Goal: Information Seeking & Learning: Learn about a topic

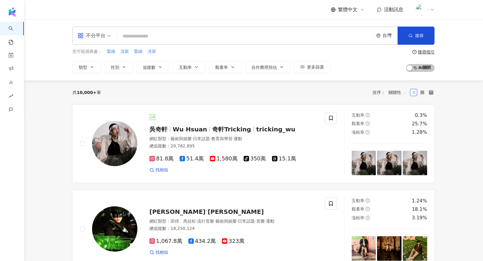
click at [432, 8] on icon at bounding box center [432, 9] width 5 height 5
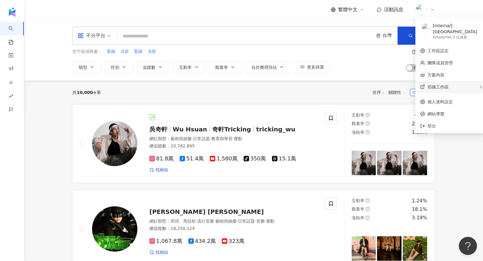
click at [459, 82] on div "切換工作區" at bounding box center [451, 87] width 69 height 12
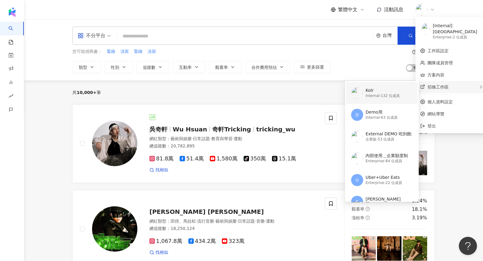
click at [375, 88] on div "Kolr" at bounding box center [383, 91] width 34 height 6
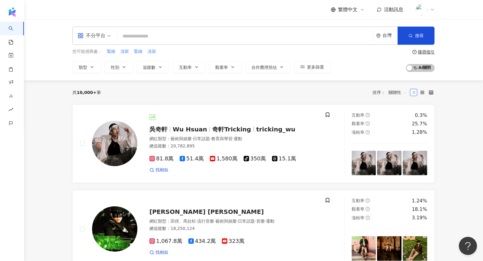
click at [94, 42] on span at bounding box center [94, 36] width 33 height 18
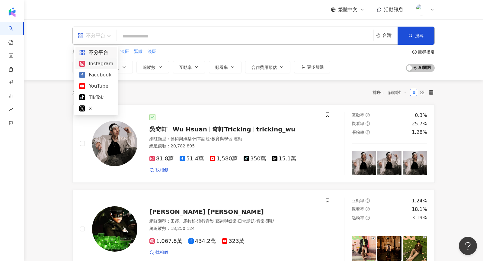
click at [102, 62] on div "Instagram" at bounding box center [96, 64] width 34 height 8
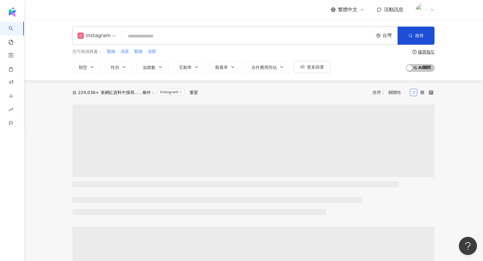
click at [125, 39] on input "search" at bounding box center [247, 36] width 247 height 11
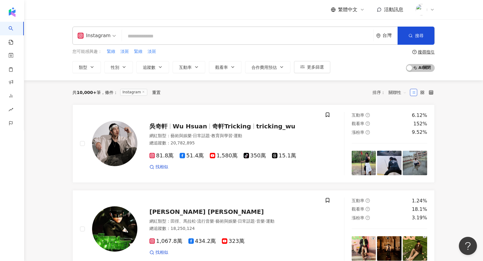
type input "*"
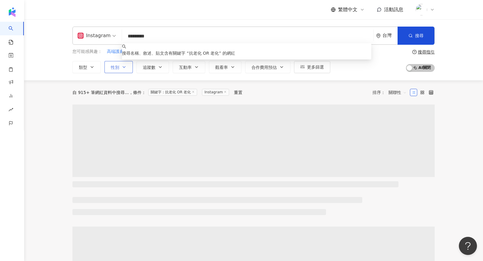
type input "*********"
click at [115, 69] on span "性別" at bounding box center [115, 67] width 8 height 5
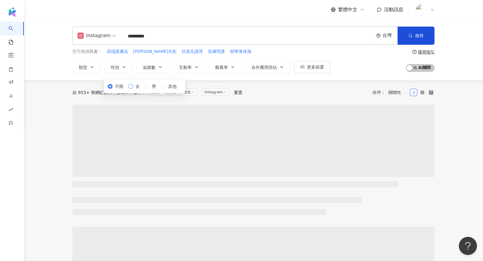
click at [133, 90] on span "女" at bounding box center [137, 86] width 9 height 7
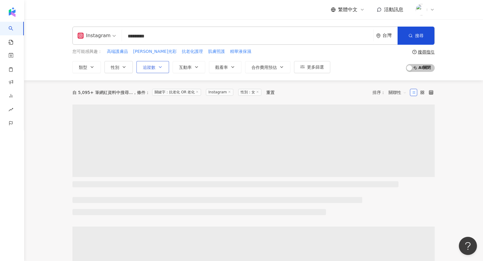
click at [153, 64] on button "追蹤數" at bounding box center [153, 67] width 33 height 12
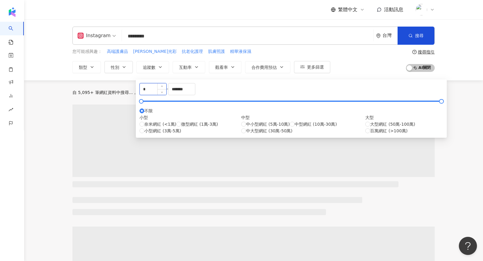
click at [160, 94] on input "*" at bounding box center [153, 88] width 27 height 11
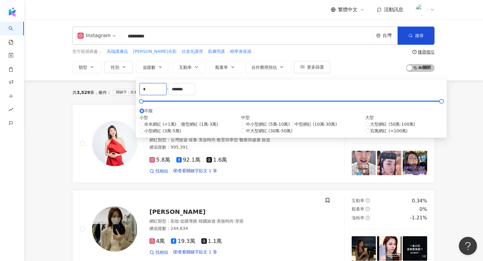
drag, startPoint x: 161, startPoint y: 95, endPoint x: 119, endPoint y: 94, distance: 42.0
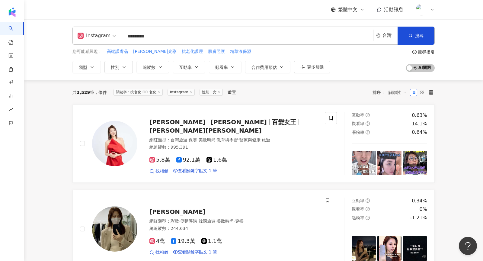
click at [216, 19] on div "繁體中文 活動訊息" at bounding box center [254, 9] width 363 height 19
click at [393, 94] on span "關聯性" at bounding box center [398, 93] width 18 height 10
click at [395, 158] on div "關鍵字" at bounding box center [397, 156] width 15 height 7
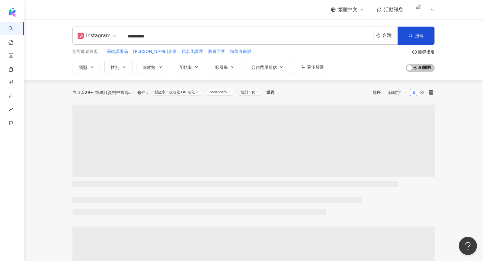
click at [169, 37] on input "*********" at bounding box center [247, 36] width 247 height 11
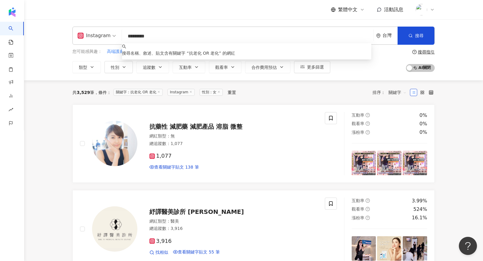
click at [390, 73] on div "Instagram ********* 台灣 搜尋 keyword 搜尋名稱、敘述、貼文含有關鍵字 “ 抗老化 OR 老化 ” 的網紅 您可能感興趣： 高端護…" at bounding box center [253, 49] width 459 height 61
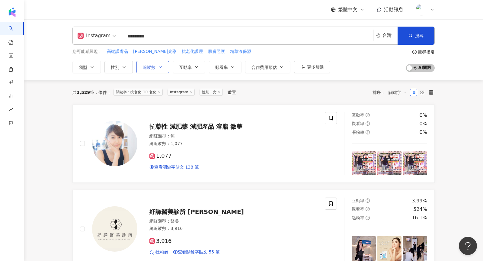
click at [157, 68] on button "追蹤數" at bounding box center [153, 67] width 33 height 12
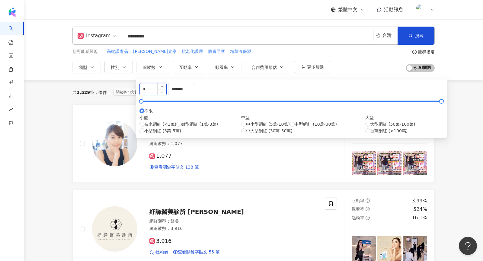
click at [152, 92] on input "*" at bounding box center [153, 88] width 27 height 11
type input "*"
type input "******"
drag, startPoint x: 258, startPoint y: 97, endPoint x: 176, endPoint y: 95, distance: 81.3
click at [176, 95] on div "****** - ******* 不限 小型 奈米網紅 (<1萬) 微型網紅 (1萬-3萬) 小型網紅 (3萬-5萬) 中型 中小型網紅 (5萬-10萬) 中…" at bounding box center [292, 108] width 304 height 51
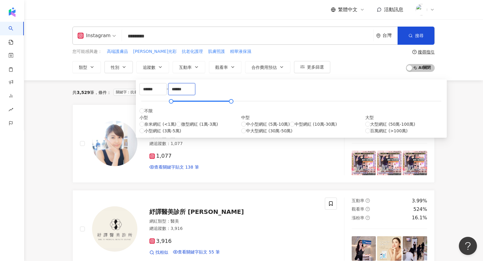
type input "******"
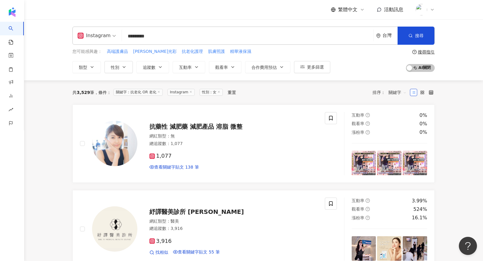
click at [369, 86] on div "共 3,529 筆 條件 ： 關鍵字：抗老化 OR 老化 Instagram 性別：女 重置 排序： 關鍵字" at bounding box center [254, 92] width 363 height 24
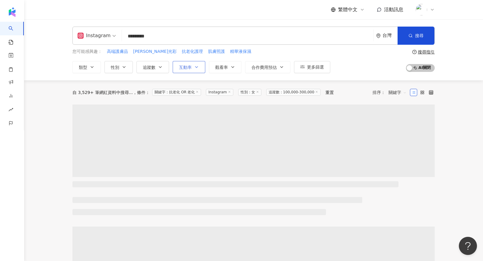
click at [185, 70] on button "互動率" at bounding box center [189, 67] width 33 height 12
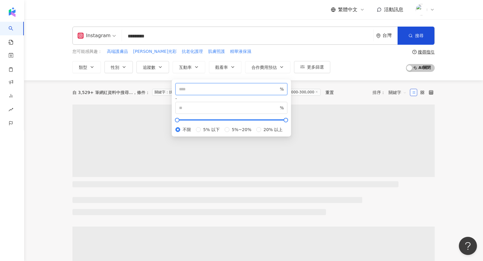
click at [198, 92] on input "number" at bounding box center [229, 89] width 100 height 7
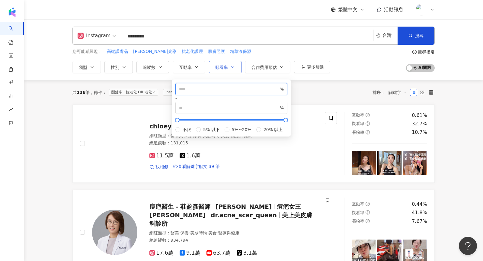
type input "*"
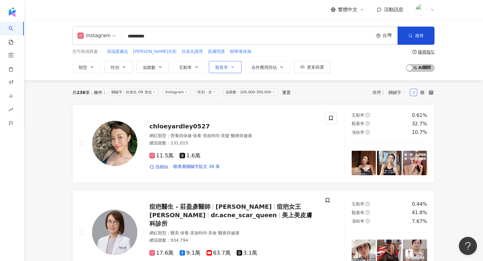
click at [217, 71] on button "觀看率" at bounding box center [225, 67] width 33 height 12
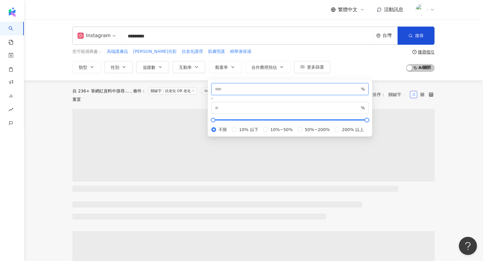
click at [225, 89] on input "number" at bounding box center [287, 89] width 145 height 7
type input "***"
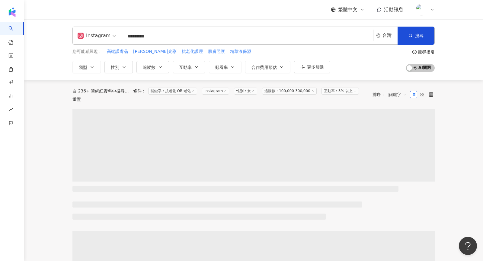
click at [374, 51] on div "您可能感興趣： 高端護膚品 煥發光彩 抗老化護理 肌膚照護 精華液保濕 類型 性別 追蹤數 互動率 觀看率 合作費用預估 更多篩選 不限 女 男 其他 ***…" at bounding box center [254, 60] width 363 height 25
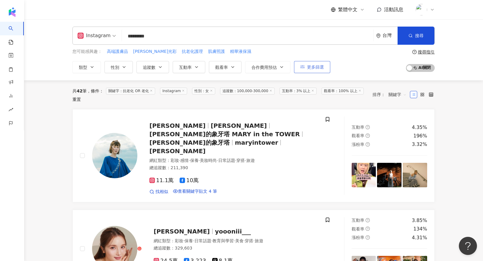
click at [312, 64] on button "更多篩選" at bounding box center [312, 67] width 36 height 12
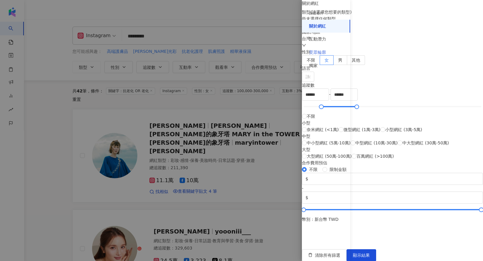
click at [310, 57] on div "受眾輪廓" at bounding box center [326, 52] width 48 height 13
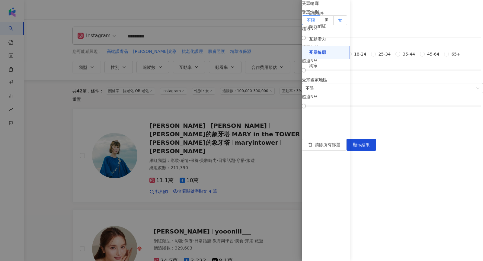
click at [347, 25] on label "女" at bounding box center [341, 20] width 14 height 10
drag, startPoint x: 358, startPoint y: 71, endPoint x: 417, endPoint y: 72, distance: 59.2
click at [400, 40] on div at bounding box center [397, 37] width 3 height 3
click at [370, 147] on span "顯示結果" at bounding box center [361, 144] width 17 height 5
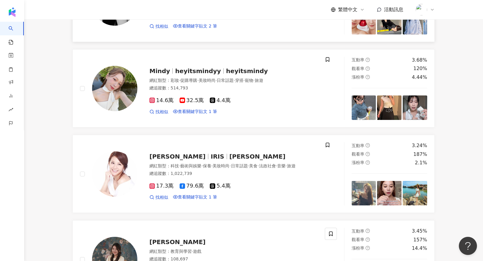
scroll to position [577, 0]
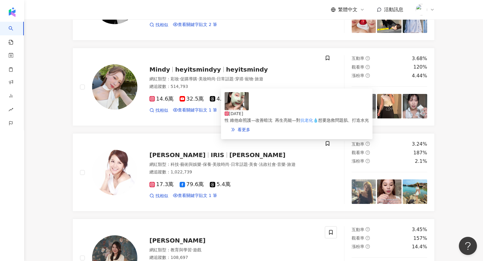
click at [240, 106] on img at bounding box center [237, 101] width 24 height 18
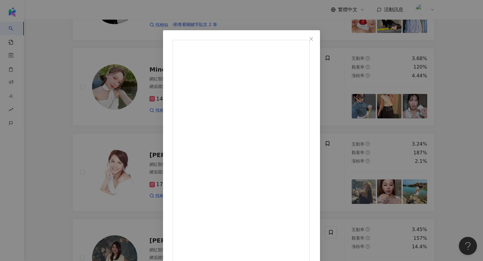
scroll to position [10, 0]
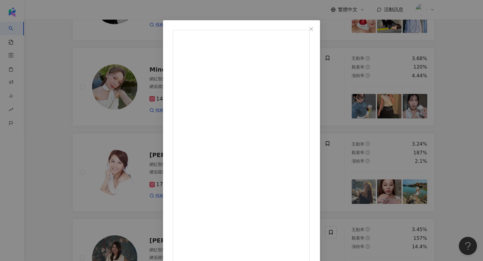
click at [443, 71] on div "Mindy 2024/9/24 我已經離不開軟膜的大坑了⋯⋯ 我的使用搭配 💧想要恢復皮膚油水平衡、穩定膚況時 先用微泡精華，再用軟膜 軟膜根據膚況需求挑選 …" at bounding box center [241, 130] width 483 height 261
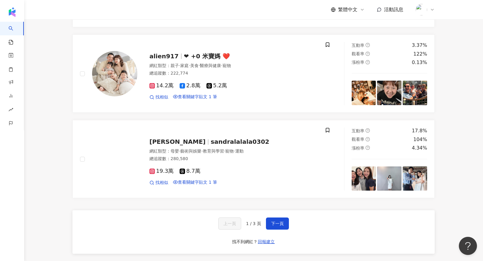
scroll to position [1008, 0]
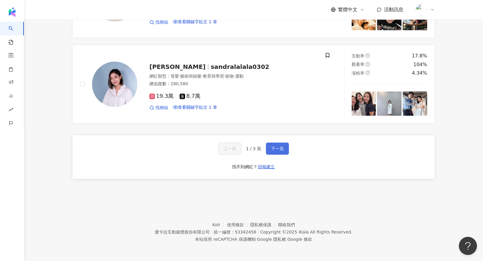
click at [272, 152] on button "下一頁" at bounding box center [277, 149] width 23 height 12
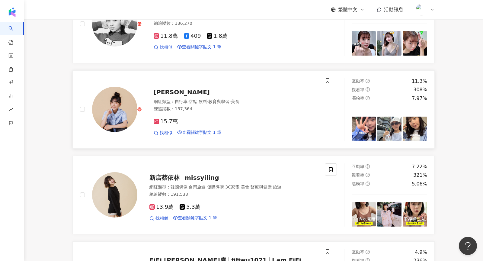
scroll to position [284, 0]
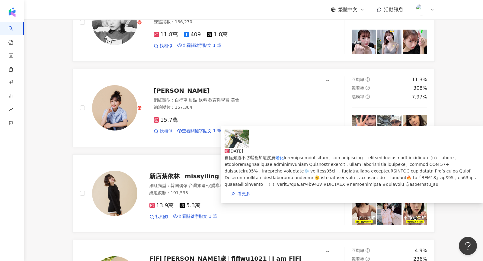
click at [240, 142] on img at bounding box center [237, 139] width 24 height 18
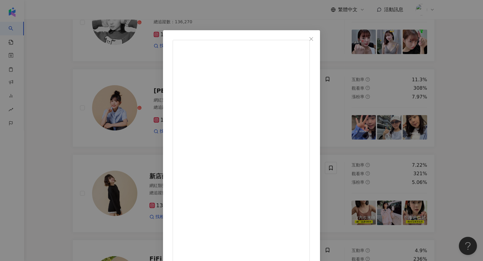
scroll to position [10, 0]
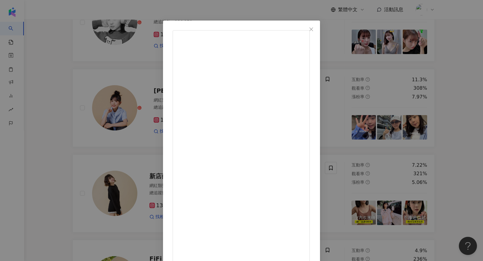
click at [61, 127] on div "林妤襄 2025/7/8 1.5萬 102 查看原始貼文" at bounding box center [241, 130] width 483 height 261
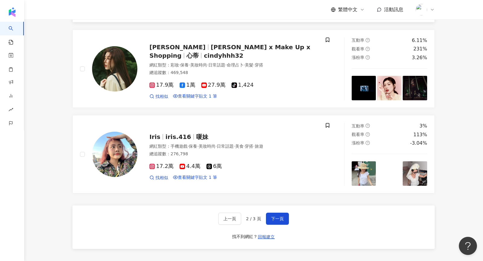
scroll to position [923, 0]
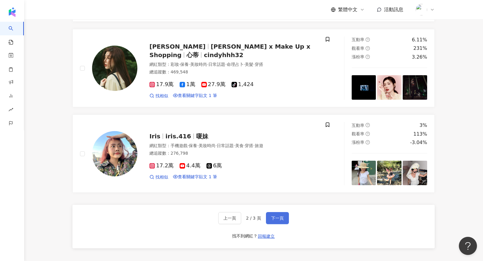
click at [270, 224] on button "下一頁" at bounding box center [277, 218] width 23 height 12
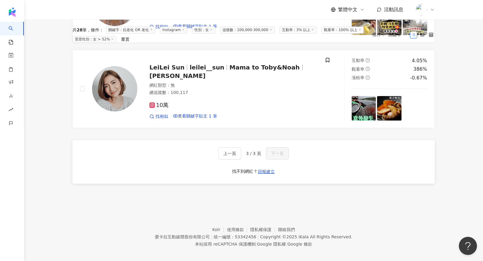
scroll to position [327, 0]
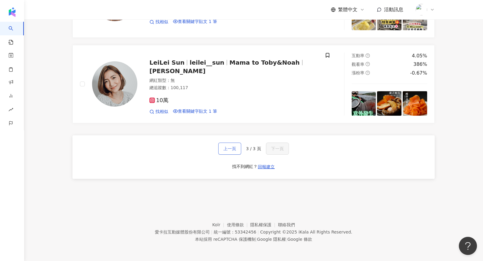
click at [235, 147] on span "上一頁" at bounding box center [230, 148] width 13 height 5
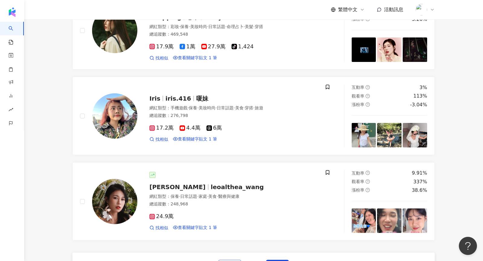
scroll to position [865, 0]
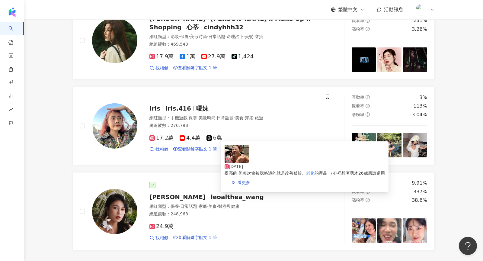
click at [244, 158] on img at bounding box center [237, 154] width 24 height 18
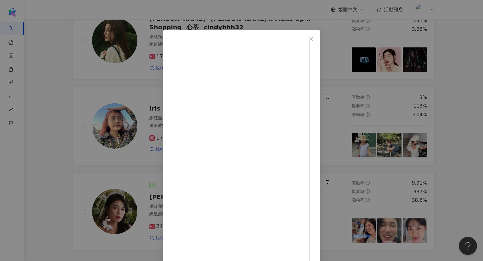
click at [289, 21] on div "Iris 2024/9/18 7,159 11 24.1萬 查看原始貼文" at bounding box center [241, 130] width 483 height 261
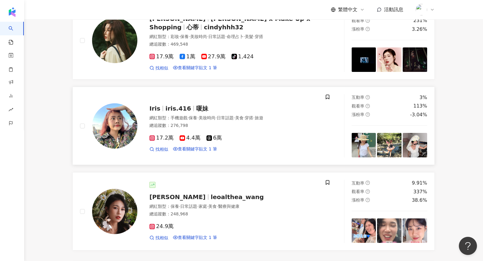
click at [111, 137] on img at bounding box center [114, 125] width 45 height 45
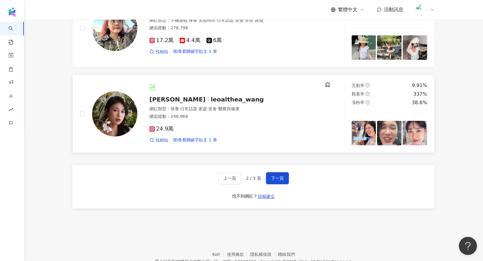
scroll to position [963, 0]
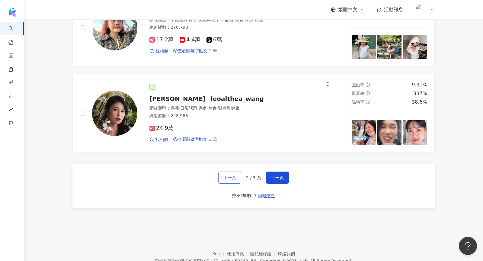
click at [239, 184] on button "上一頁" at bounding box center [229, 178] width 23 height 12
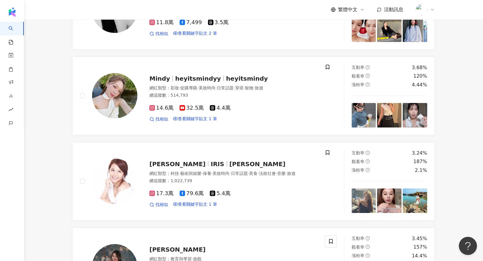
scroll to position [384, 0]
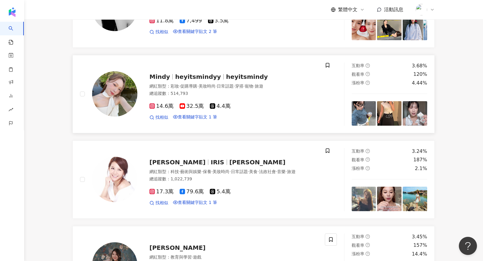
click at [118, 115] on img at bounding box center [114, 93] width 45 height 45
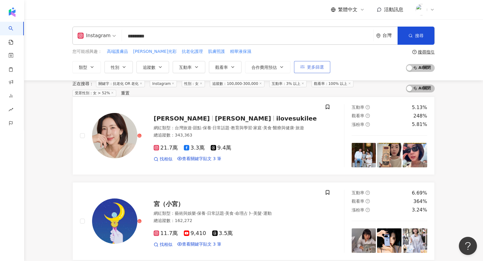
click at [312, 63] on button "更多篩選" at bounding box center [312, 67] width 36 height 12
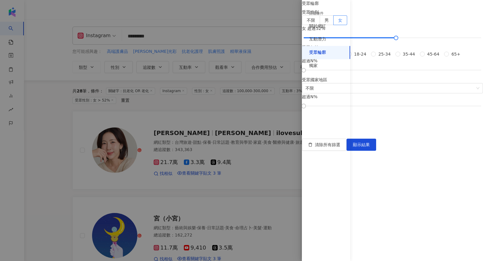
click at [182, 36] on div at bounding box center [241, 130] width 483 height 261
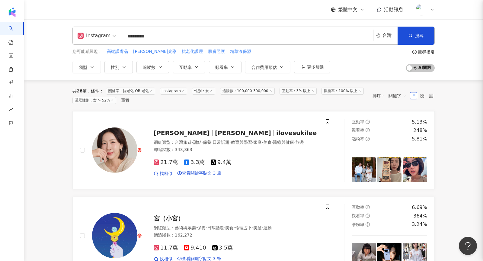
click at [169, 32] on input "*********" at bounding box center [247, 36] width 247 height 11
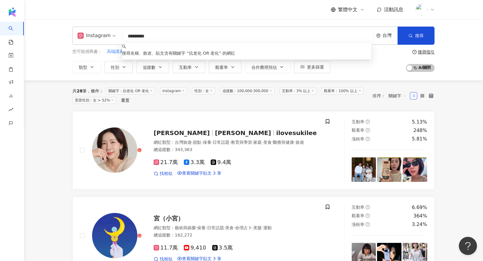
click at [169, 35] on input "*********" at bounding box center [247, 36] width 247 height 11
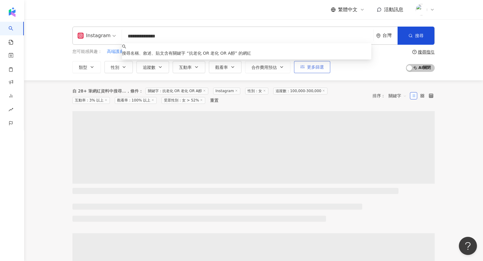
click at [304, 70] on button "更多篩選" at bounding box center [312, 67] width 36 height 12
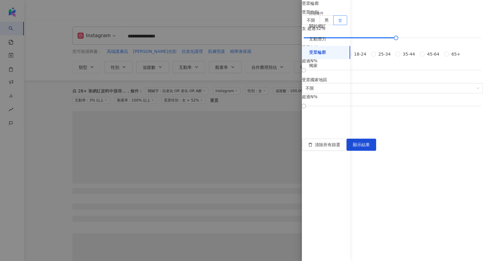
scroll to position [34, 0]
click at [366, 57] on span "18-24" at bounding box center [360, 54] width 17 height 7
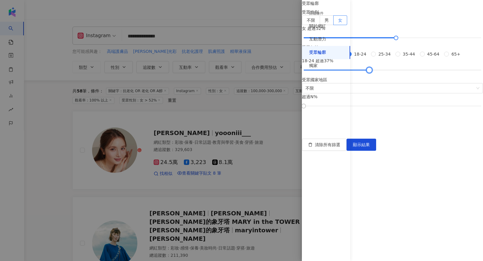
drag, startPoint x: 361, startPoint y: 163, endPoint x: 402, endPoint y: 164, distance: 41.7
click at [371, 72] on div at bounding box center [369, 70] width 3 height 3
click at [376, 151] on button "顯示結果" at bounding box center [362, 145] width 30 height 12
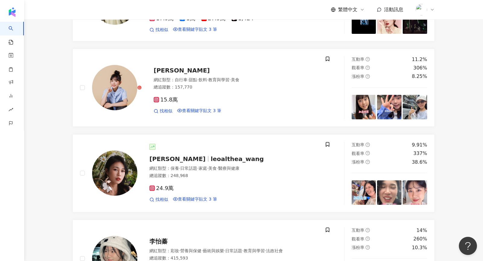
scroll to position [566, 0]
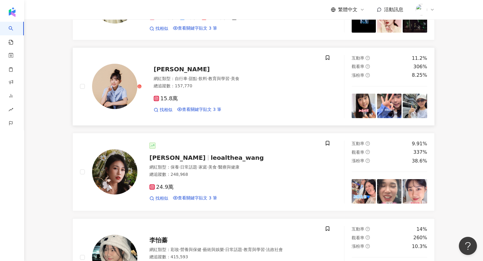
click at [131, 98] on img at bounding box center [114, 86] width 45 height 45
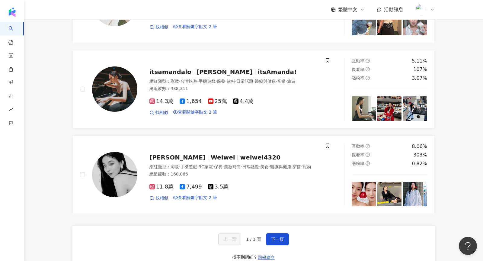
scroll to position [985, 0]
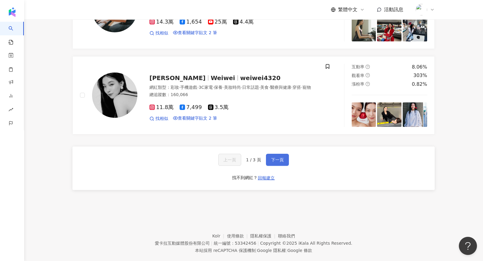
click at [276, 166] on button "下一頁" at bounding box center [277, 160] width 23 height 12
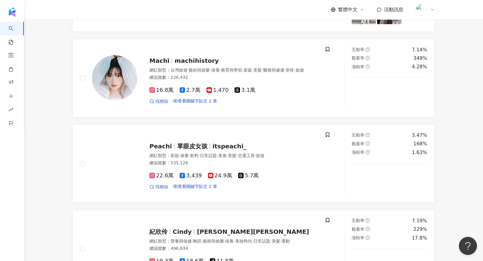
scroll to position [144, 0]
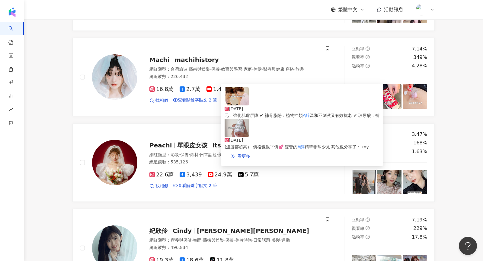
click at [233, 105] on img at bounding box center [237, 96] width 24 height 18
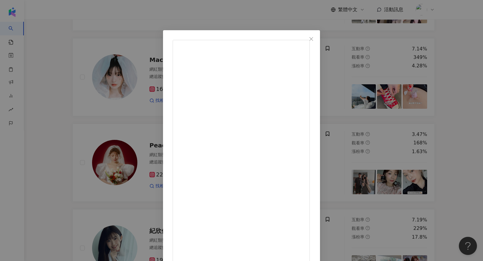
click at [411, 107] on div "Machi 2025/8/11 310 16 2.3萬 查看原始貼文" at bounding box center [241, 130] width 483 height 261
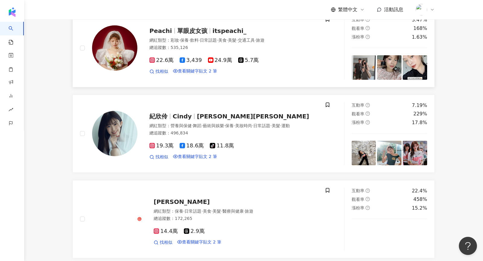
scroll to position [261, 0]
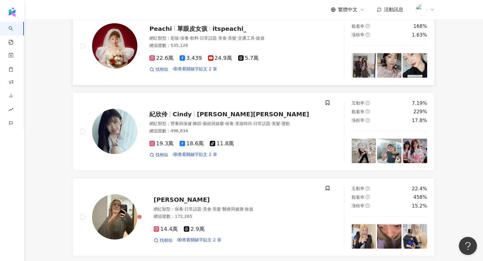
click at [118, 69] on img at bounding box center [114, 45] width 45 height 45
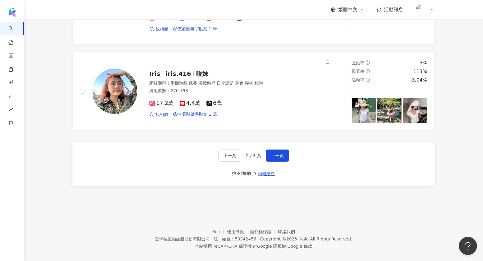
scroll to position [1008, 0]
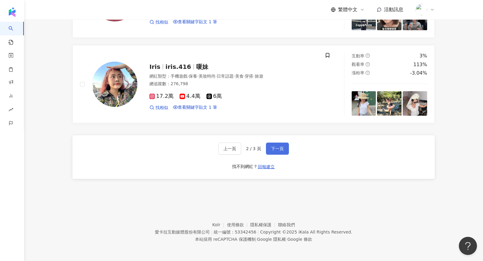
click at [277, 153] on button "下一頁" at bounding box center [277, 149] width 23 height 12
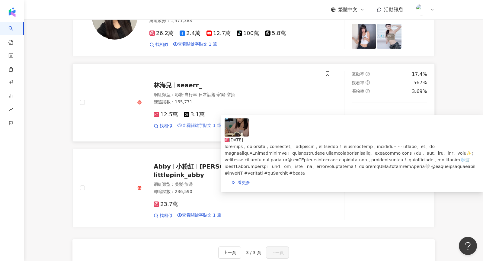
scroll to position [636, 0]
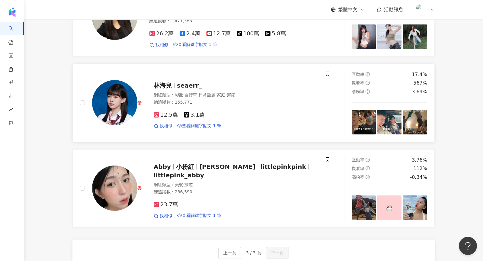
click at [102, 103] on img at bounding box center [114, 102] width 45 height 45
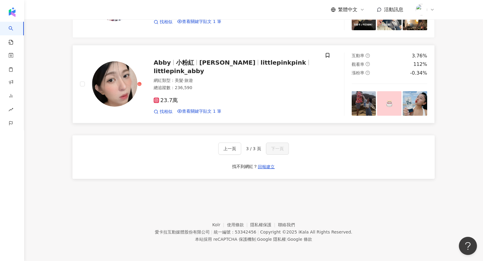
click at [122, 84] on img at bounding box center [114, 83] width 45 height 45
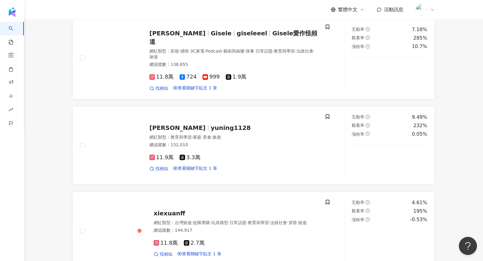
scroll to position [0, 0]
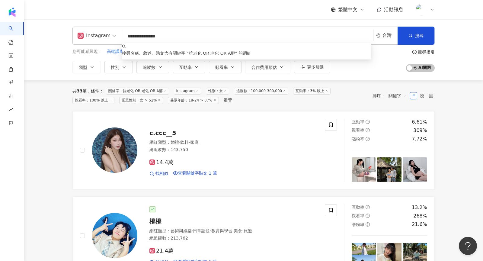
drag, startPoint x: 168, startPoint y: 38, endPoint x: 125, endPoint y: 37, distance: 42.9
click at [125, 37] on input "**********" at bounding box center [247, 36] width 247 height 11
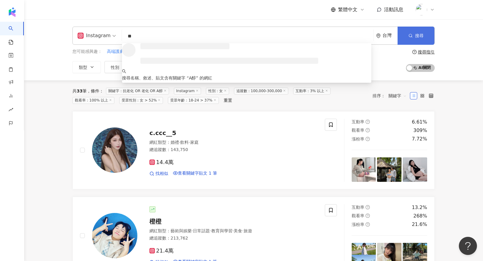
type input "**"
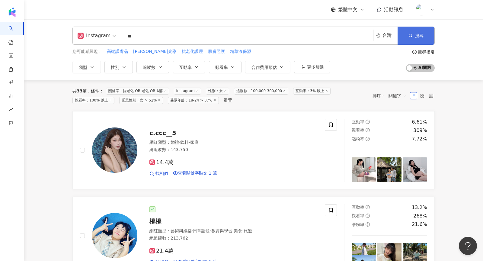
click at [408, 33] on button "搜尋" at bounding box center [416, 36] width 37 height 18
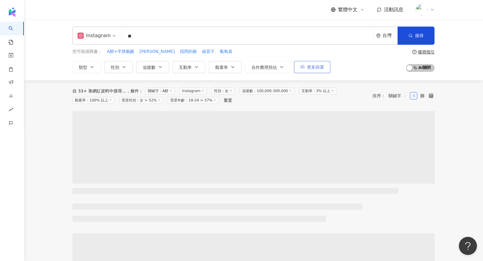
click at [314, 73] on button "更多篩選" at bounding box center [312, 67] width 36 height 12
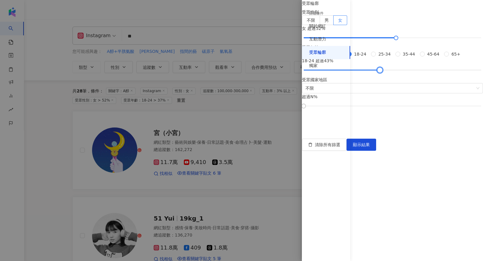
drag, startPoint x: 402, startPoint y: 164, endPoint x: 410, endPoint y: 164, distance: 7.3
click at [382, 72] on div at bounding box center [380, 70] width 3 height 3
drag, startPoint x: 465, startPoint y: 243, endPoint x: 330, endPoint y: 184, distance: 148.1
click at [376, 151] on button "顯示結果" at bounding box center [362, 145] width 30 height 12
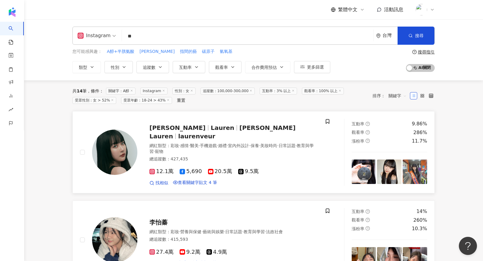
click at [127, 156] on img at bounding box center [114, 152] width 45 height 45
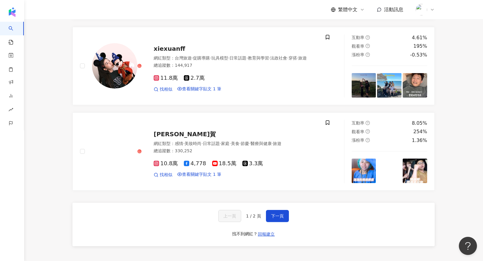
scroll to position [930, 0]
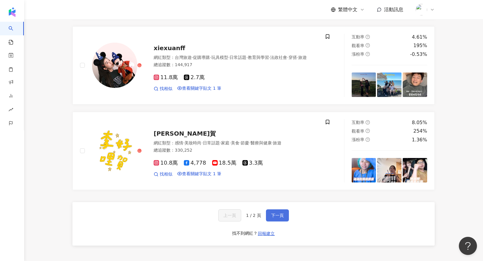
click at [276, 218] on span "下一頁" at bounding box center [277, 215] width 13 height 5
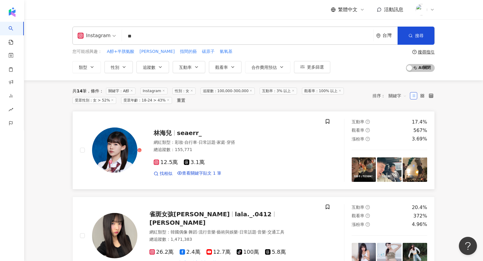
scroll to position [157, 0]
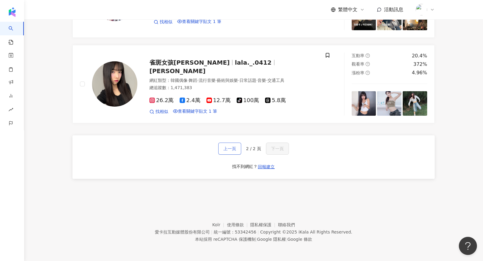
click at [231, 148] on span "上一頁" at bounding box center [230, 148] width 13 height 5
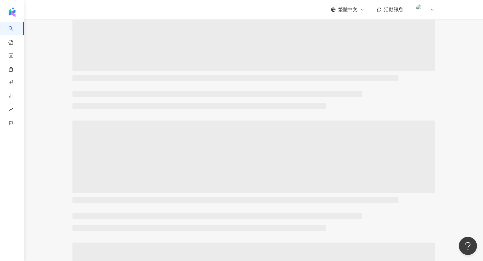
scroll to position [0, 0]
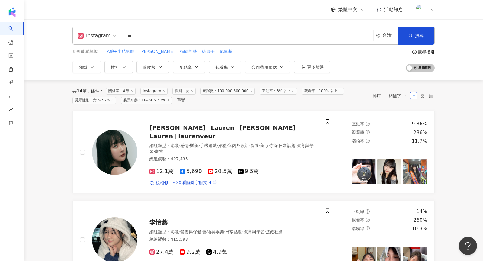
click at [341, 91] on line at bounding box center [341, 91] width 2 height 2
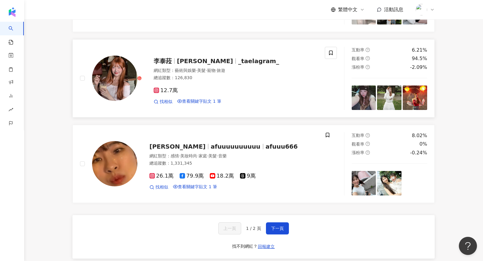
scroll to position [915, 0]
click at [282, 234] on button "下一頁" at bounding box center [277, 228] width 23 height 12
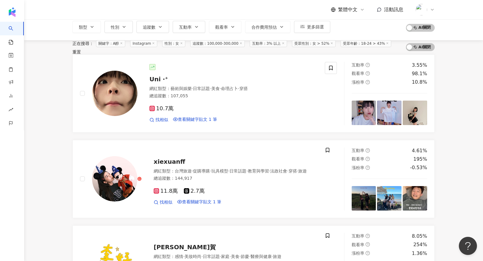
scroll to position [0, 0]
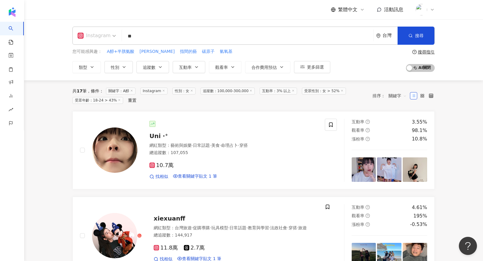
click at [87, 35] on div "Instagram" at bounding box center [94, 36] width 33 height 10
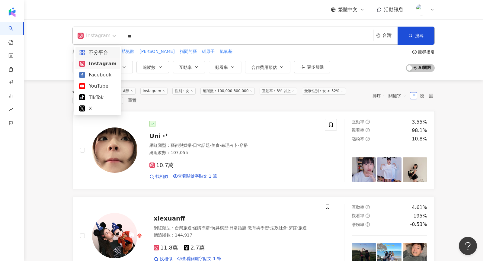
click at [188, 104] on div "共 17 筆 條件 ： 關鍵字：A醇 Instagram 性別：女 追蹤數：100,000-300,000 互動率：3% 以上 受眾性別：女 > 52% 受眾…" at bounding box center [220, 96] width 294 height 16
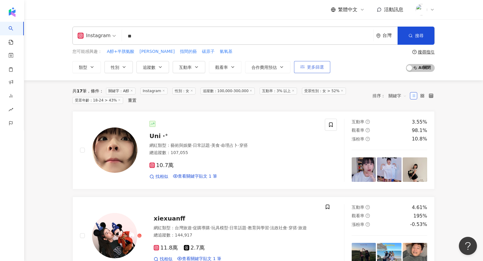
click at [303, 68] on button "更多篩選" at bounding box center [312, 67] width 36 height 12
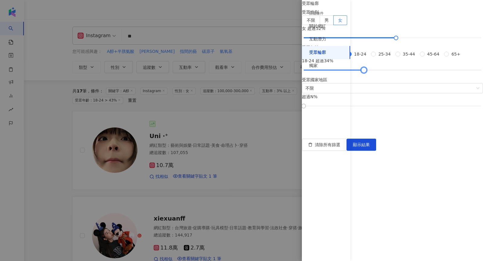
drag, startPoint x: 409, startPoint y: 166, endPoint x: 395, endPoint y: 166, distance: 13.6
click at [366, 72] on div at bounding box center [364, 70] width 3 height 3
click at [370, 147] on span "顯示結果" at bounding box center [361, 144] width 17 height 5
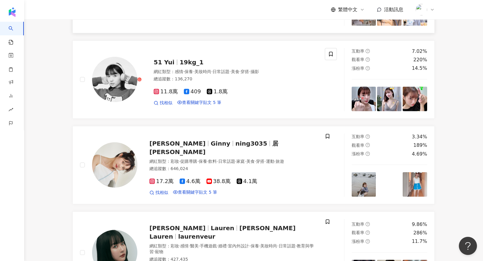
scroll to position [144, 0]
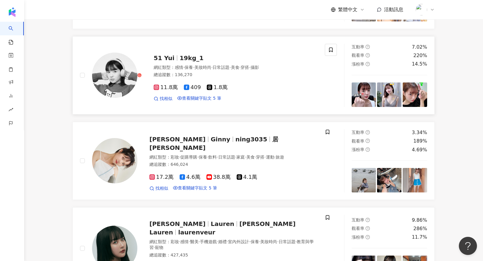
click at [119, 89] on img at bounding box center [114, 75] width 45 height 45
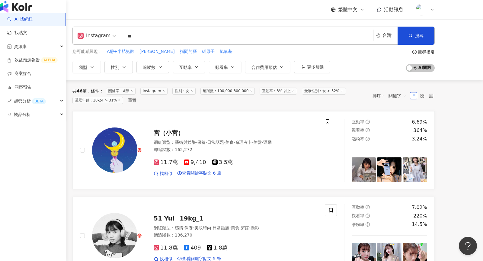
click at [11, 11] on img "button" at bounding box center [16, 7] width 32 height 12
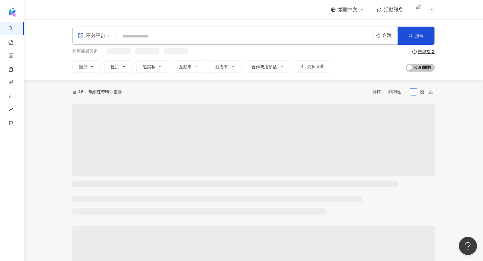
click at [138, 37] on input "search" at bounding box center [245, 36] width 252 height 11
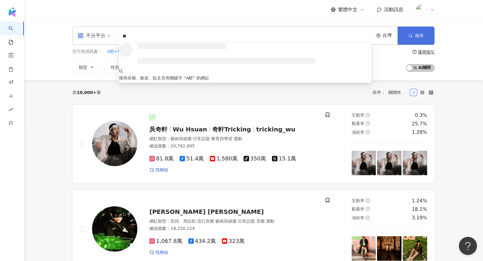
type input "**"
click at [432, 38] on button "搜尋" at bounding box center [416, 36] width 37 height 18
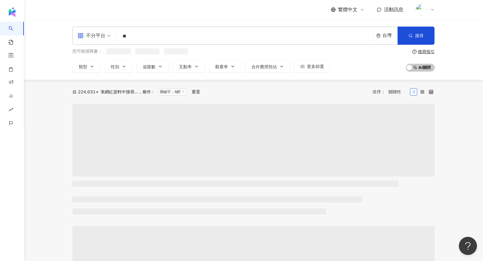
click at [85, 39] on div "不分平台" at bounding box center [92, 36] width 28 height 10
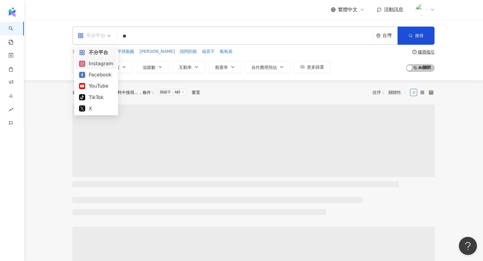
click at [96, 63] on div "Instagram" at bounding box center [96, 64] width 34 height 8
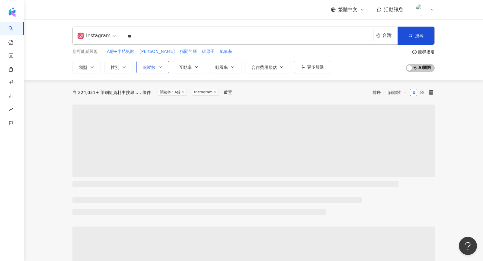
click at [146, 66] on span "追蹤數" at bounding box center [149, 67] width 13 height 5
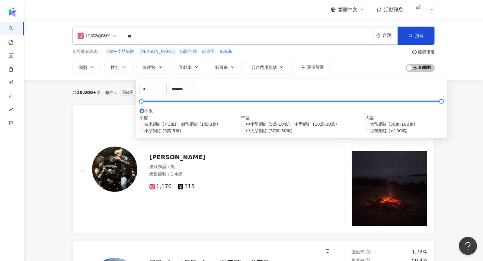
click at [171, 127] on span "奈米網紅 (<1萬)" at bounding box center [160, 124] width 32 height 7
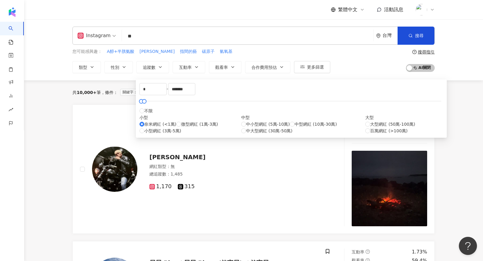
type input "****"
click at [330, 84] on div "共 10,000+ 筆 條件 ： 關鍵字：A醇 Instagram 重置 排序： 關聯性" at bounding box center [254, 92] width 363 height 24
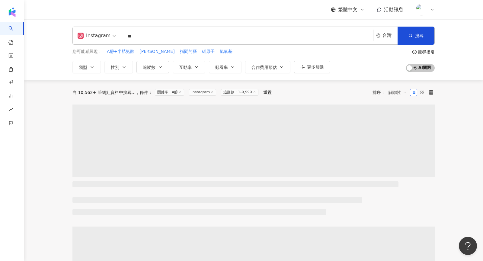
click at [405, 94] on span "關聯性" at bounding box center [398, 93] width 18 height 10
click at [404, 160] on div "關鍵字" at bounding box center [398, 156] width 22 height 10
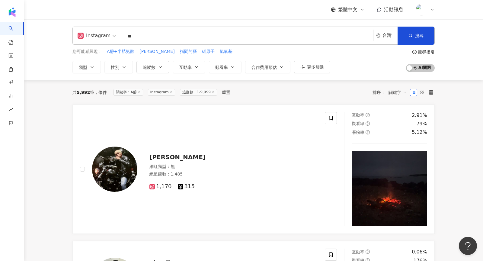
click at [228, 69] on button "觀看率" at bounding box center [225, 67] width 33 height 12
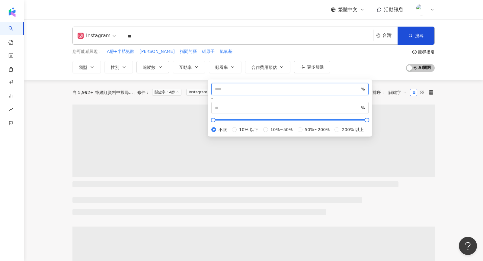
click at [234, 91] on input "number" at bounding box center [287, 89] width 145 height 7
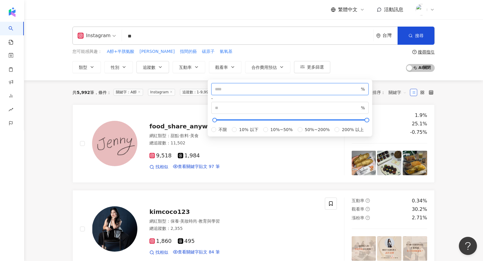
type input "***"
click at [373, 76] on div "Instagram ** 台灣 搜尋 loading 搜尋名稱、敘述、貼文含有關鍵字 “ A醇 ” 的網紅 您可能感興趣： A醇+半胱氨酸 林鳳 指間的藝 碳…" at bounding box center [253, 49] width 459 height 61
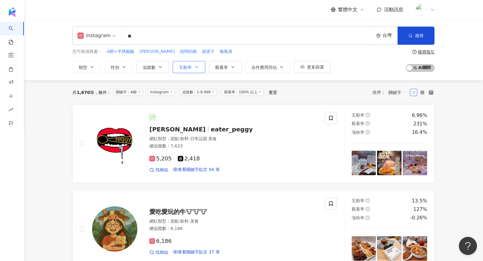
click at [201, 68] on button "互動率" at bounding box center [189, 67] width 33 height 12
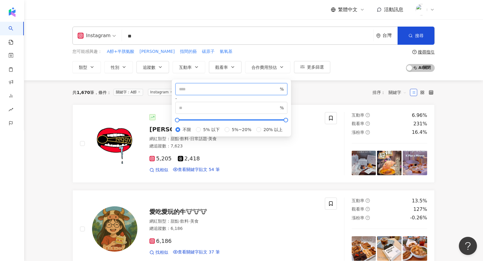
click at [198, 92] on input "number" at bounding box center [229, 89] width 100 height 7
type input "*"
click at [333, 85] on div "共 1,670 筆 條件 ： 關鍵字：A醇 Instagram 追蹤數：1-9,999 觀看率：100% 以上 重置 排序： 關鍵字" at bounding box center [254, 92] width 363 height 24
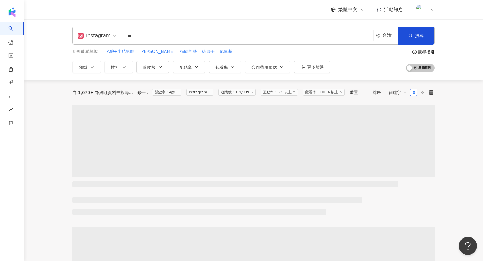
click at [163, 68] on button "追蹤數" at bounding box center [153, 67] width 33 height 12
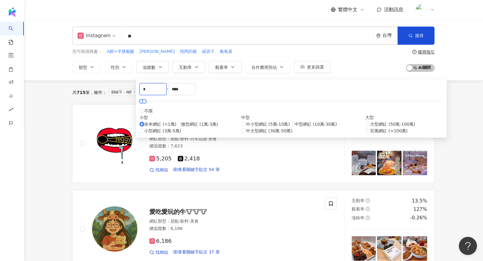
drag, startPoint x: 157, startPoint y: 95, endPoint x: 127, endPoint y: 95, distance: 29.9
type input "****"
click at [78, 89] on div "共 715 筆 條件 ： 關鍵字：A醇 Instagram 追蹤數：1-9,999 互動率：5% 以上 觀看率：100% 以上 重置" at bounding box center [194, 92] width 243 height 7
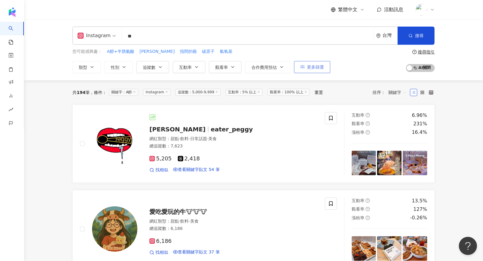
click at [315, 66] on span "更多篩選" at bounding box center [315, 67] width 17 height 5
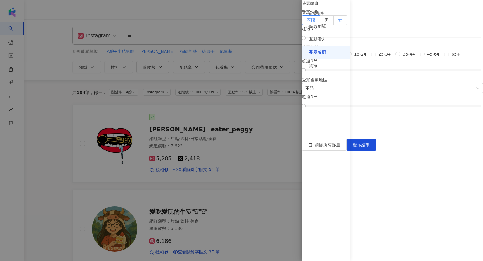
click at [347, 15] on label "女" at bounding box center [341, 20] width 14 height 10
drag, startPoint x: 361, startPoint y: 36, endPoint x: 419, endPoint y: 34, distance: 58.3
click at [398, 36] on div at bounding box center [396, 37] width 3 height 3
click at [370, 147] on span "顯示結果" at bounding box center [361, 144] width 17 height 5
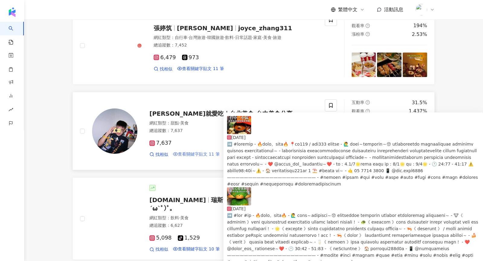
scroll to position [1000, 0]
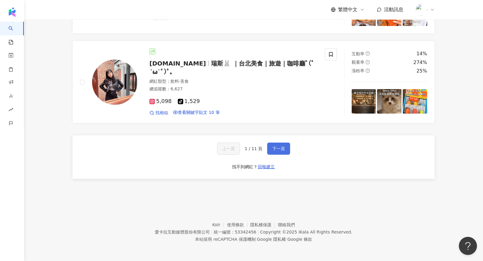
click at [279, 147] on span "下一頁" at bounding box center [279, 148] width 13 height 5
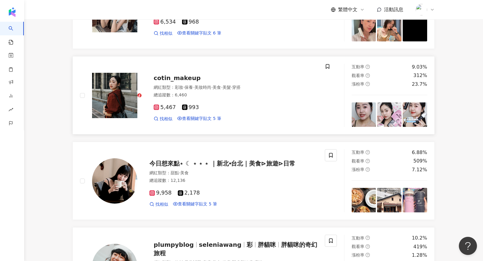
scroll to position [821, 0]
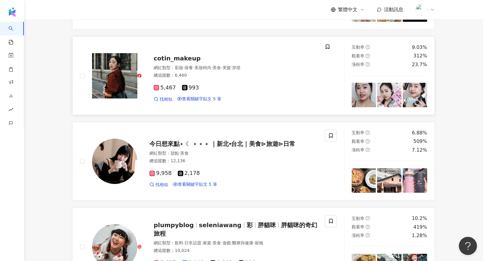
click at [133, 80] on img at bounding box center [114, 75] width 45 height 45
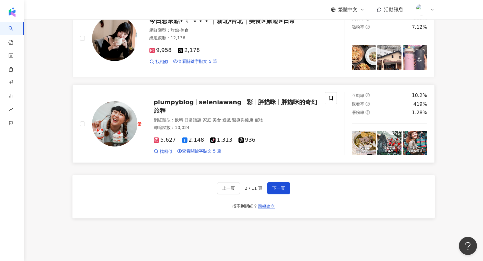
scroll to position [913, 0]
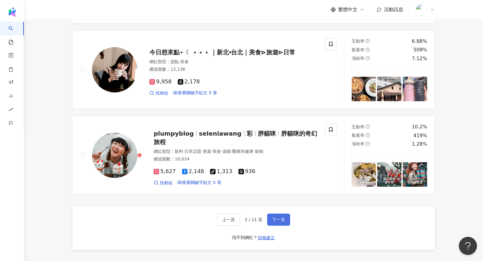
click at [285, 226] on button "下一頁" at bounding box center [278, 220] width 23 height 12
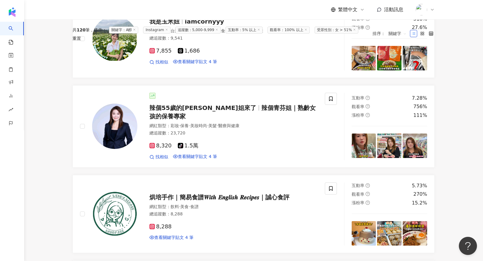
scroll to position [0, 0]
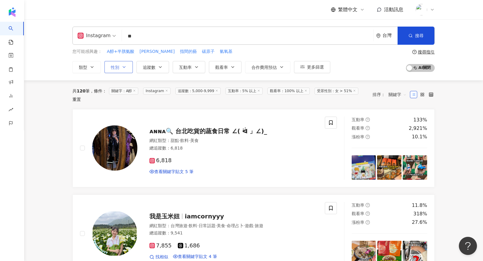
click at [127, 69] on button "性別" at bounding box center [119, 67] width 28 height 12
click at [133, 90] on span "女" at bounding box center [137, 86] width 9 height 7
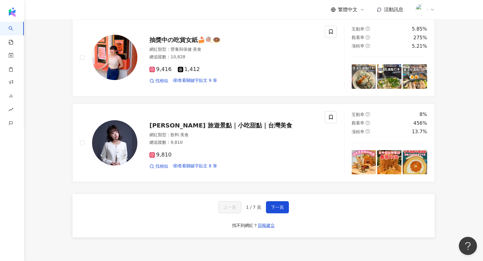
scroll to position [930, 0]
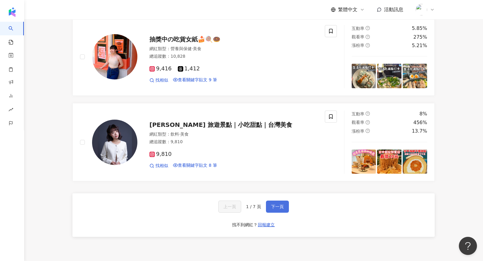
click at [276, 209] on span "下一頁" at bounding box center [277, 206] width 13 height 5
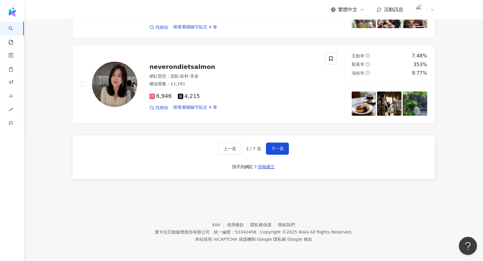
scroll to position [1008, 0]
click at [286, 143] on button "下一頁" at bounding box center [277, 149] width 23 height 12
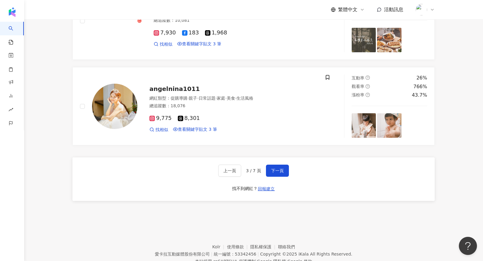
scroll to position [962, 0]
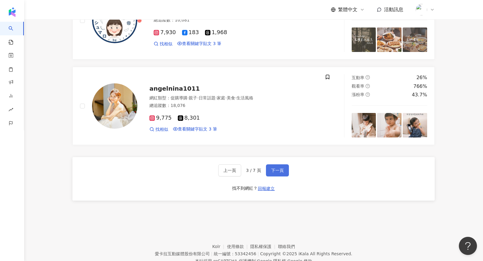
click at [278, 173] on span "下一頁" at bounding box center [277, 170] width 13 height 5
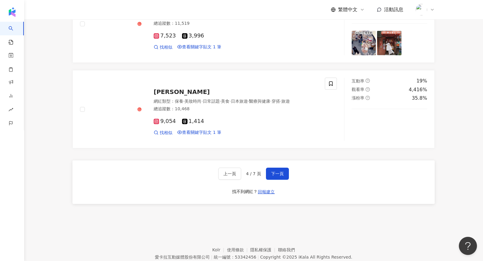
scroll to position [964, 0]
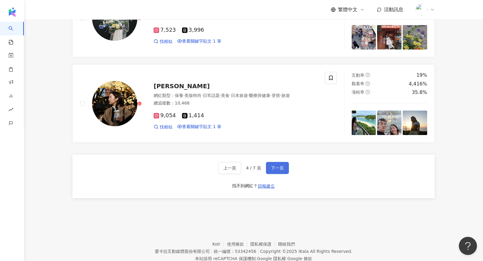
click at [280, 170] on span "下一頁" at bounding box center [277, 168] width 13 height 5
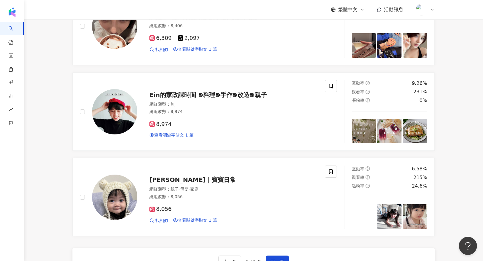
scroll to position [1008, 0]
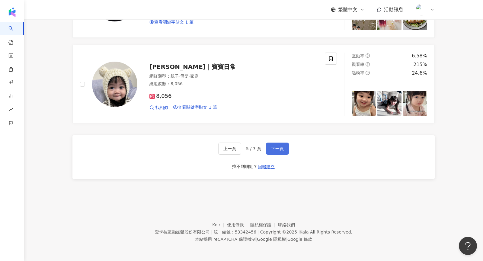
click at [274, 152] on button "下一頁" at bounding box center [277, 149] width 23 height 12
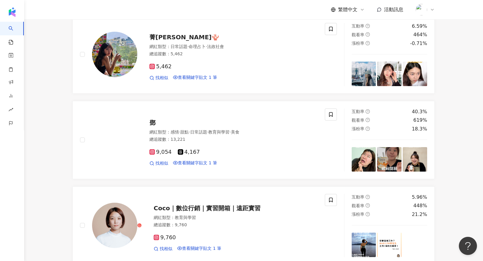
scroll to position [244, 0]
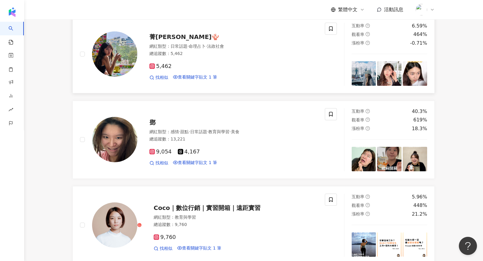
click at [137, 77] on img at bounding box center [114, 53] width 45 height 45
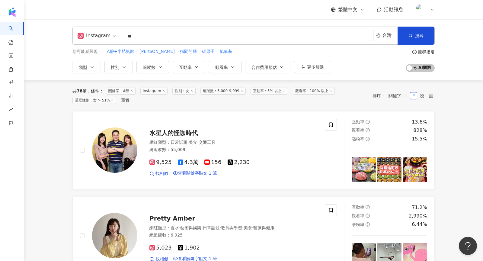
click at [133, 91] on icon at bounding box center [131, 90] width 3 height 3
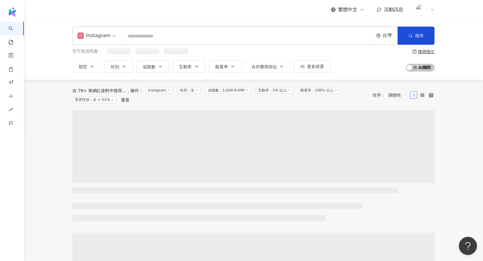
click at [143, 36] on input "search" at bounding box center [247, 36] width 247 height 11
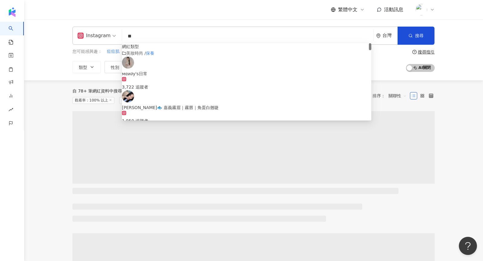
type input "**"
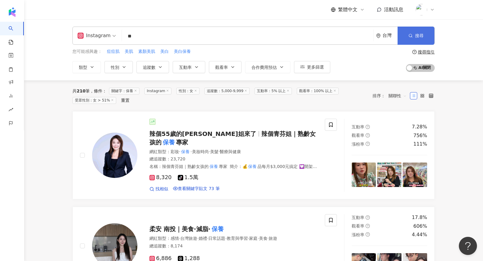
click at [424, 39] on button "搜尋" at bounding box center [416, 36] width 37 height 18
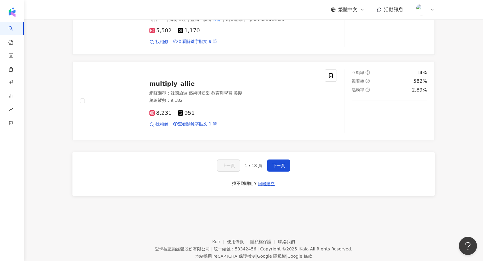
scroll to position [977, 0]
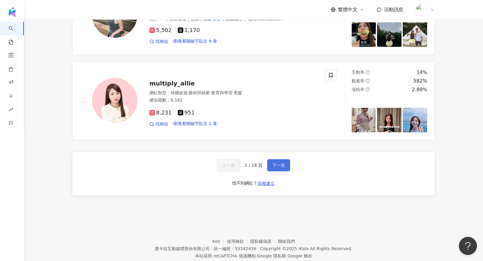
click at [285, 171] on button "下一頁" at bounding box center [278, 165] width 23 height 12
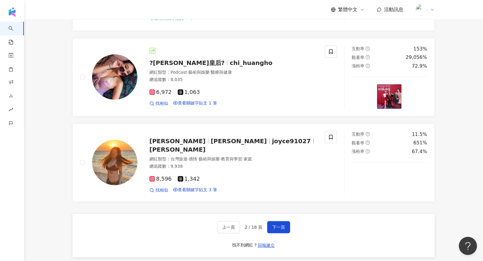
scroll to position [1008, 0]
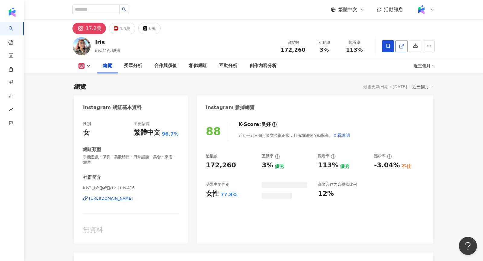
click at [403, 45] on line at bounding box center [403, 45] width 2 height 2
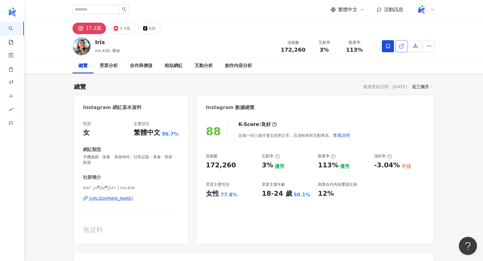
click at [400, 44] on icon at bounding box center [401, 46] width 5 height 5
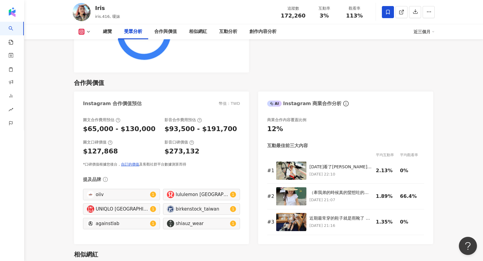
scroll to position [799, 0]
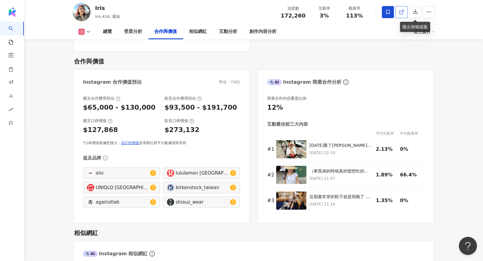
click at [402, 13] on icon at bounding box center [401, 11] width 5 height 5
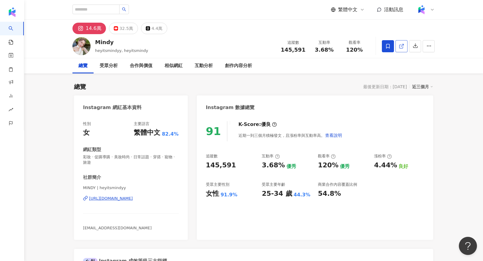
click at [405, 47] on link at bounding box center [402, 46] width 12 height 12
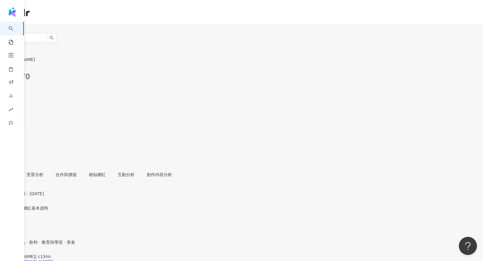
click at [9, 147] on icon "button" at bounding box center [6, 149] width 5 height 5
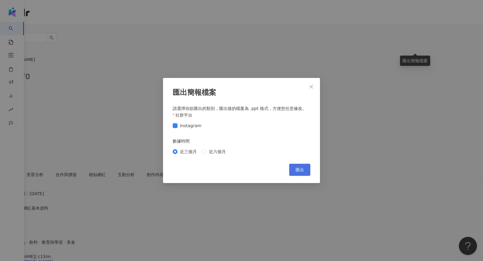
click at [301, 170] on span "匯出" at bounding box center [300, 169] width 8 height 5
click at [371, 118] on div "匯出簡報檔案 請選擇你欲匯出的類別，匯出後的檔案為 .ppt 格式，方便您任意修改。 社群平台 Instagram 數據時間 近三個月 近六個月 Cancel…" at bounding box center [241, 130] width 483 height 261
click at [313, 88] on div "匯出簡報檔案 請選擇你欲匯出的類別，匯出後的檔案為 .ppt 格式，方便您任意修改。 社群平台 Instagram 數據時間 近三個月 近六個月 Cancel…" at bounding box center [241, 130] width 483 height 261
click at [312, 87] on icon "close" at bounding box center [312, 87] width 4 height 4
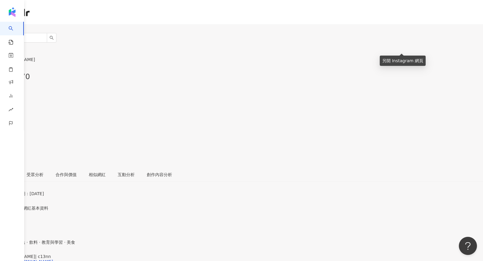
click at [12, 131] on link at bounding box center [6, 137] width 12 height 12
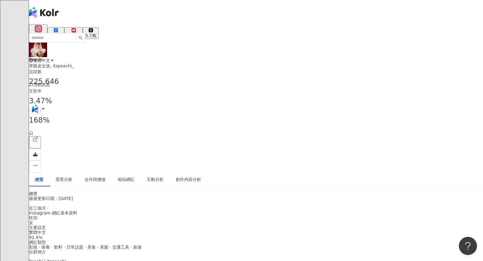
click at [41, 136] on link at bounding box center [35, 142] width 12 height 12
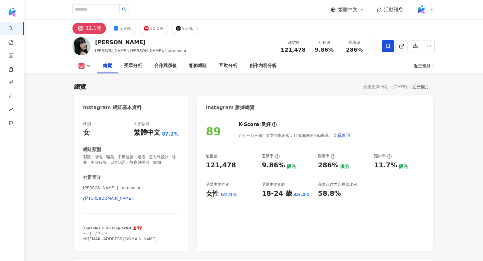
click at [402, 46] on line at bounding box center [403, 45] width 2 height 2
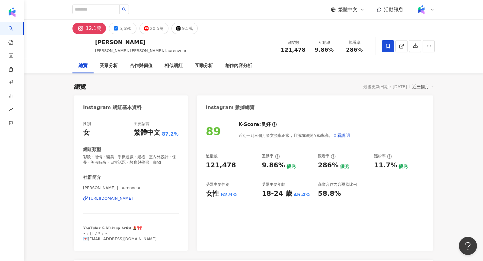
scroll to position [37, 0]
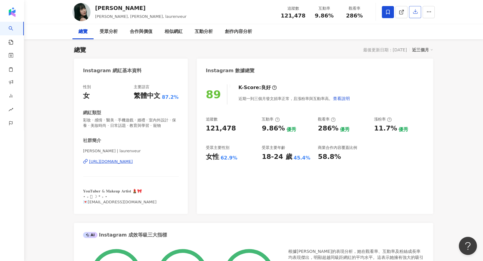
click at [415, 14] on icon "button" at bounding box center [416, 12] width 4 height 4
click at [418, 9] on div "匯出簡報檔案 請選擇你欲匯出的類別，匯出後的檔案為 .ppt 格式，方便您任意修改。 社群平台 Instagram Facebook YouTube Thre…" at bounding box center [241, 130] width 483 height 261
click at [420, 14] on button "button" at bounding box center [415, 12] width 12 height 12
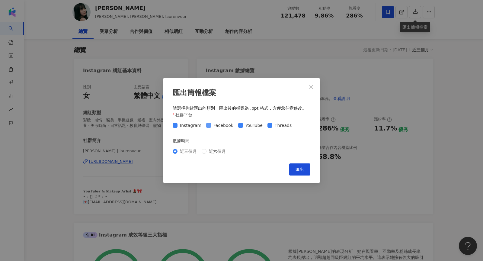
click at [224, 123] on span "Facebook" at bounding box center [223, 125] width 25 height 7
click at [246, 126] on span "YouTube" at bounding box center [254, 125] width 22 height 7
click at [273, 124] on span "Threads" at bounding box center [284, 125] width 22 height 7
click at [307, 170] on button "匯出" at bounding box center [299, 169] width 21 height 12
click at [296, 168] on span "匯出" at bounding box center [300, 169] width 8 height 5
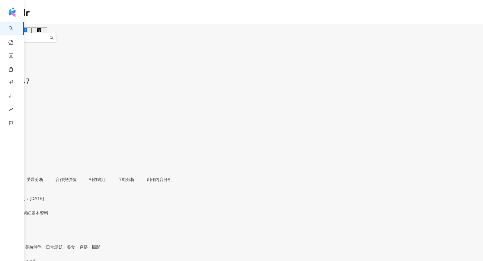
click at [8, 152] on icon "button" at bounding box center [6, 154] width 4 height 4
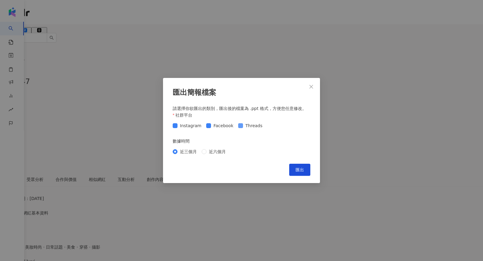
click at [226, 123] on span "Facebook" at bounding box center [223, 125] width 25 height 7
click at [307, 168] on button "匯出" at bounding box center [299, 170] width 21 height 12
click at [366, 72] on div "匯出簡報檔案 請選擇你欲匯出的類別，匯出後的檔案為 .ppt 格式，方便您任意修改。 社群平台 Instagram Facebook Threads 數據時間…" at bounding box center [241, 130] width 483 height 261
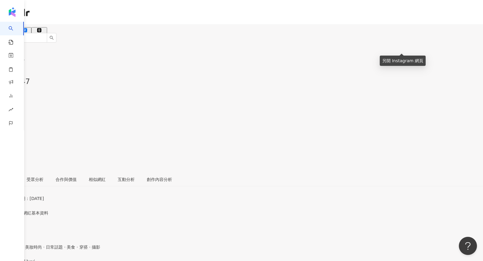
click at [9, 136] on span at bounding box center [6, 139] width 5 height 6
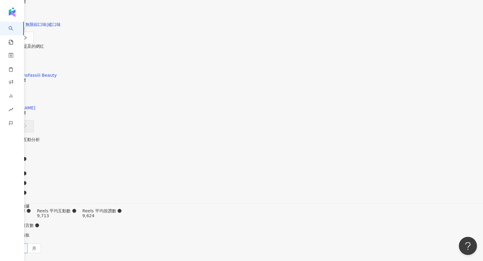
scroll to position [1779, 0]
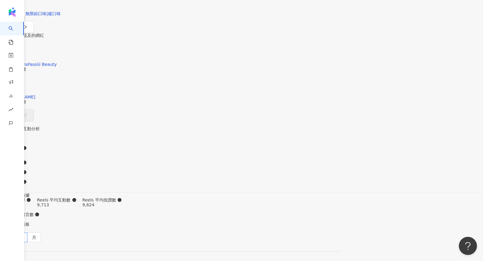
type input "**"
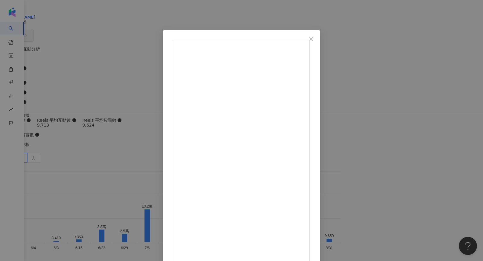
click at [428, 85] on div "51 Yui 2025/8/24 今天是 我推ㄉ公關品分享🉑🉑🉑 保濕噴霧 @purcell.seoul 防曬 @amuse 底妝/修容 @espoir_ma…" at bounding box center [241, 130] width 483 height 261
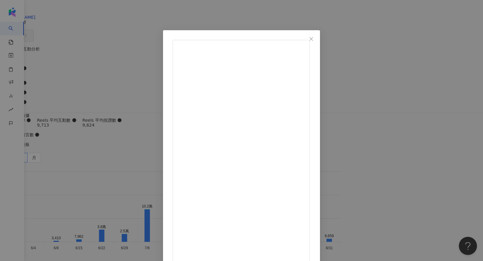
click at [433, 81] on div "51 Yui 2025/8/13 分享三個偷偷變美的小技巧🌝🫶🏻 1️⃣睡前保濕嘴唇 個天直接變水嫩嘟嘟唇👄 2️⃣用力護髮‼️仙女都要有好髮質🧚🏻‍♀️ 如…" at bounding box center [241, 130] width 483 height 261
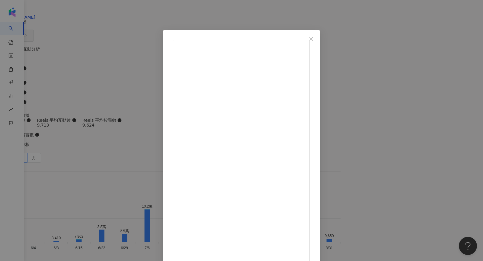
scroll to position [10, 0]
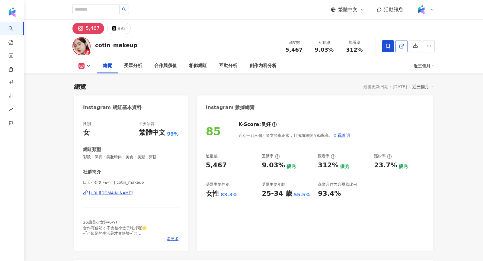
click at [400, 45] on icon at bounding box center [401, 46] width 5 height 5
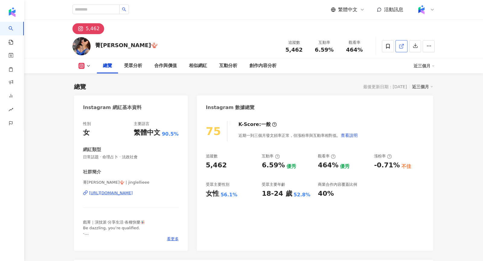
click at [404, 49] on link at bounding box center [402, 46] width 12 height 12
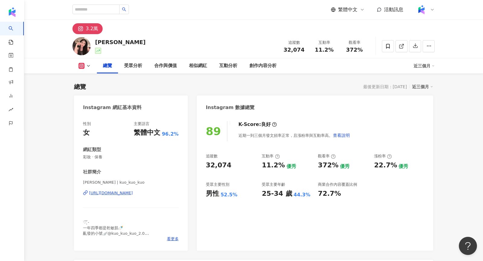
scroll to position [37, 0]
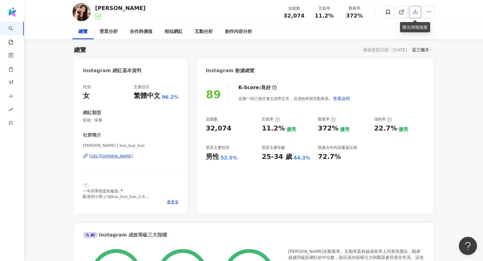
click at [417, 12] on icon "button" at bounding box center [415, 11] width 5 height 5
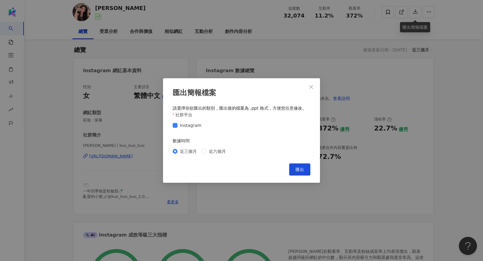
click at [295, 170] on button "匯出" at bounding box center [299, 169] width 21 height 12
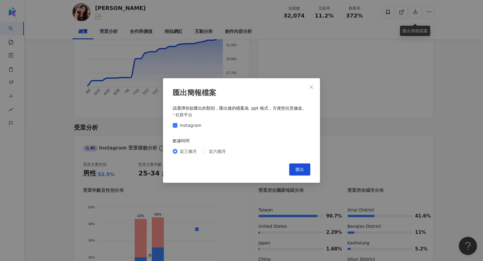
scroll to position [445, 0]
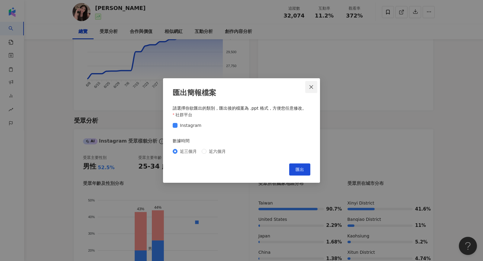
click at [314, 84] on button "Close" at bounding box center [311, 87] width 12 height 12
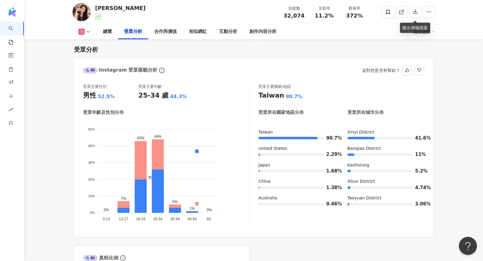
scroll to position [518, 0]
